Goal: Ask a question

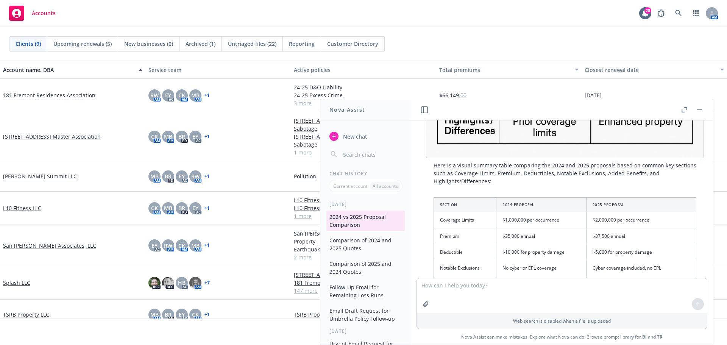
scroll to position [340, 0]
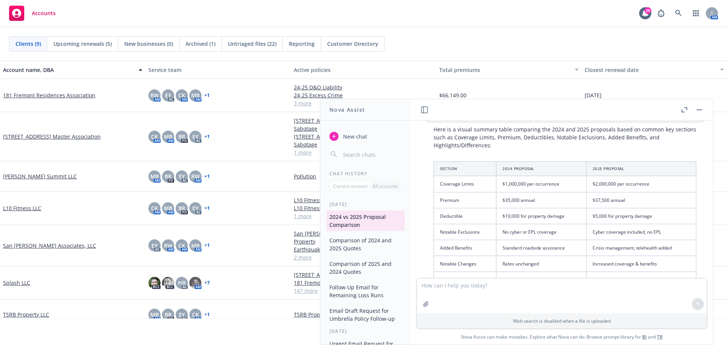
click at [464, 293] on textarea at bounding box center [562, 295] width 290 height 35
type textarea "e"
type textarea "where did you find the deductibles on both"
click at [698, 303] on icon at bounding box center [697, 303] width 3 height 2
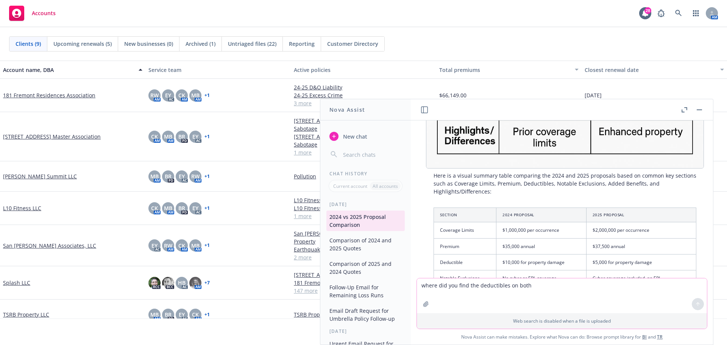
scroll to position [258, 0]
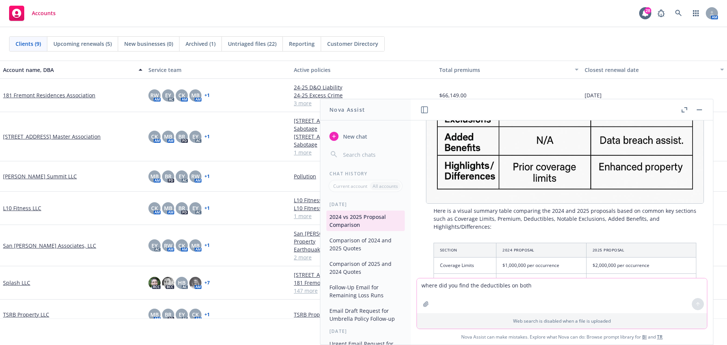
click at [693, 111] on div at bounding box center [691, 109] width 24 height 9
